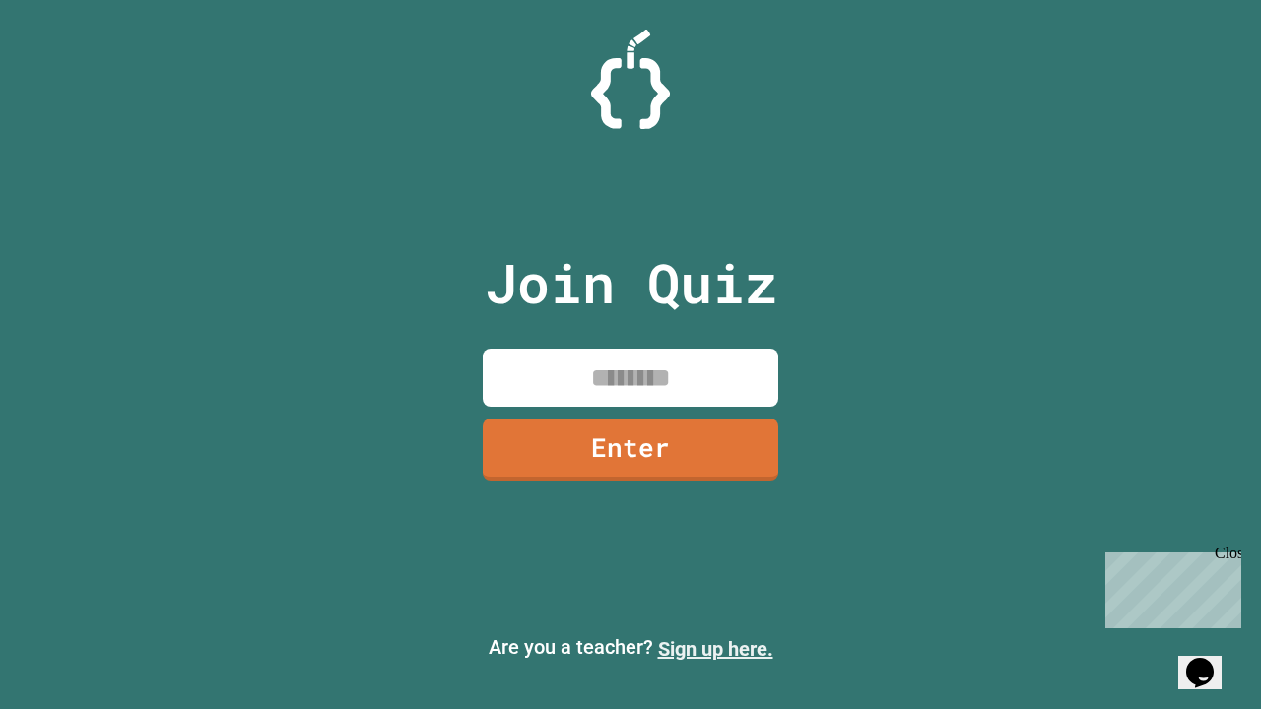
click at [715, 649] on link "Sign up here." at bounding box center [715, 649] width 115 height 24
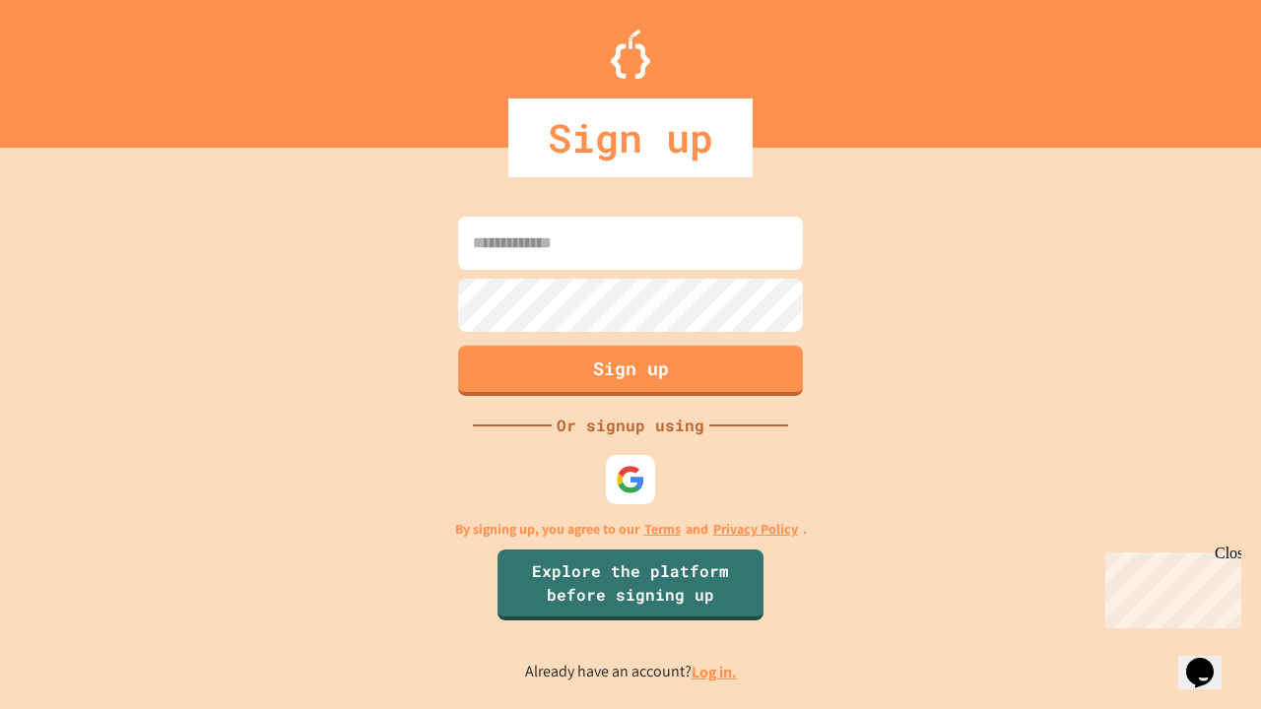
click at [715, 672] on link "Log in." at bounding box center [714, 672] width 45 height 21
